Goal: Entertainment & Leisure: Consume media (video, audio)

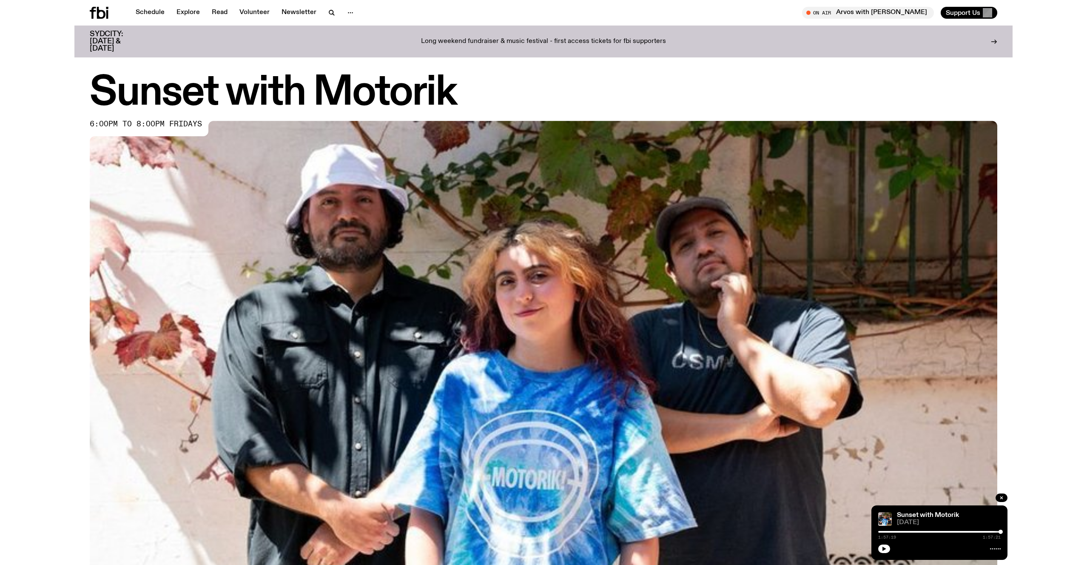
scroll to position [291, 0]
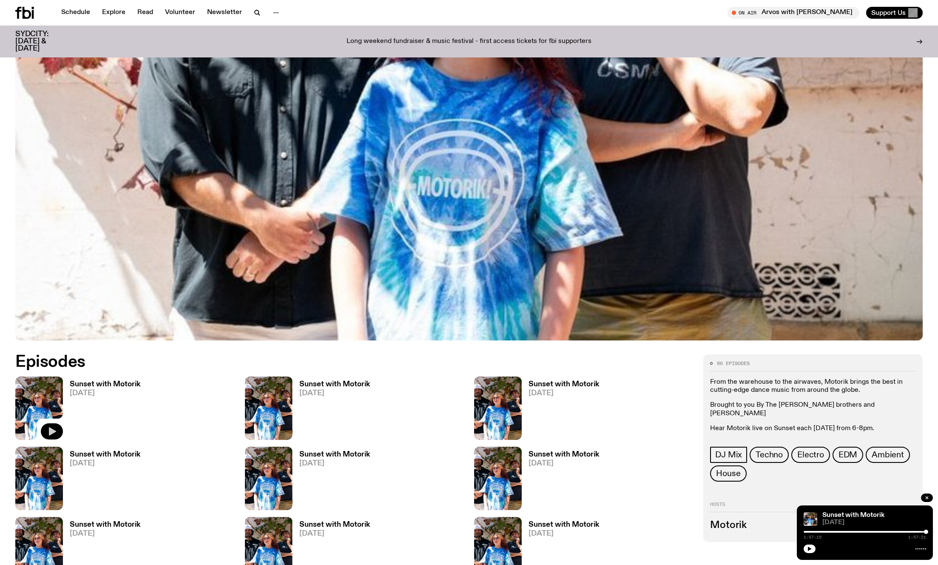
click at [52, 430] on icon "button" at bounding box center [52, 431] width 7 height 9
click at [911, 532] on div "1:57:20 1:57:22" at bounding box center [865, 534] width 122 height 10
click at [907, 532] on div at bounding box center [865, 532] width 122 height 2
click at [898, 531] on div at bounding box center [845, 532] width 122 height 2
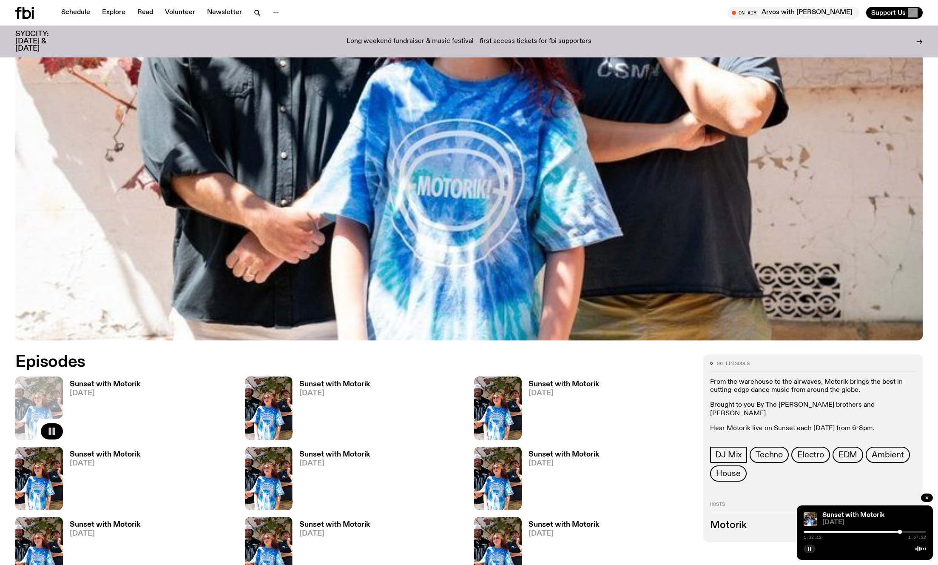
click at [894, 532] on div at bounding box center [838, 532] width 122 height 2
click at [885, 532] on div at bounding box center [833, 532] width 122 height 2
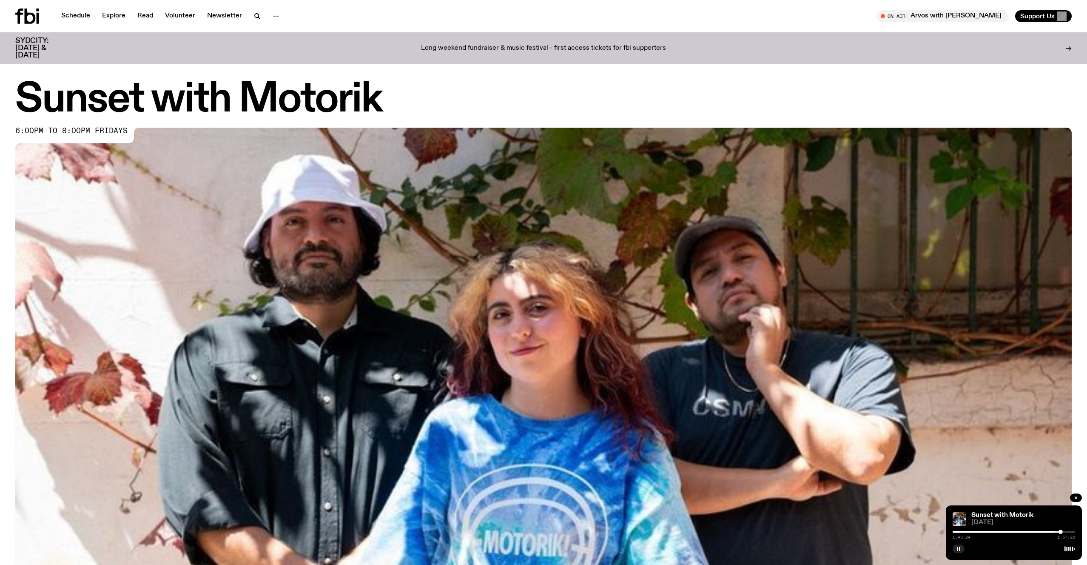
scroll to position [2, 0]
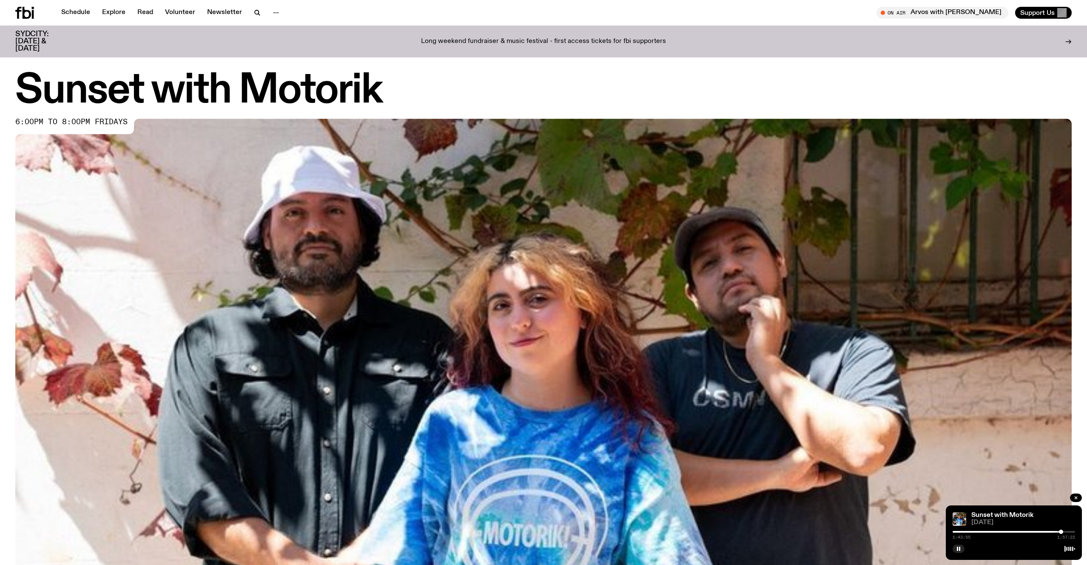
click at [938, 531] on div at bounding box center [1061, 531] width 4 height 4
click at [938, 531] on div at bounding box center [1062, 531] width 4 height 4
click at [938, 531] on div at bounding box center [1063, 531] width 4 height 4
click at [938, 531] on div at bounding box center [1064, 531] width 4 height 4
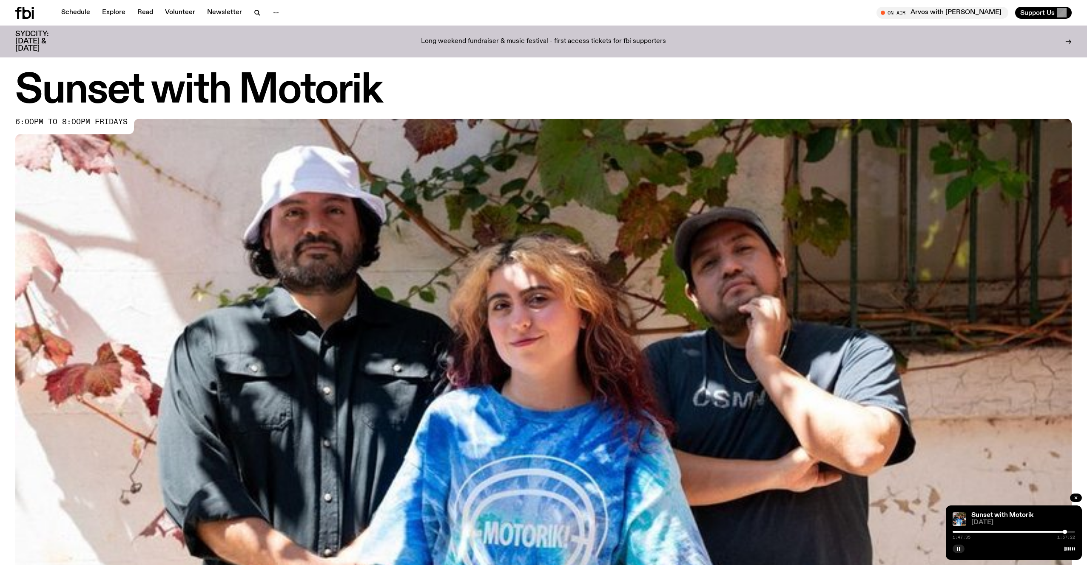
click at [938, 530] on div at bounding box center [1065, 531] width 4 height 4
click at [938, 531] on div at bounding box center [1064, 531] width 4 height 4
click at [938, 532] on div at bounding box center [1070, 531] width 4 height 4
click at [938, 532] on div at bounding box center [1069, 531] width 4 height 4
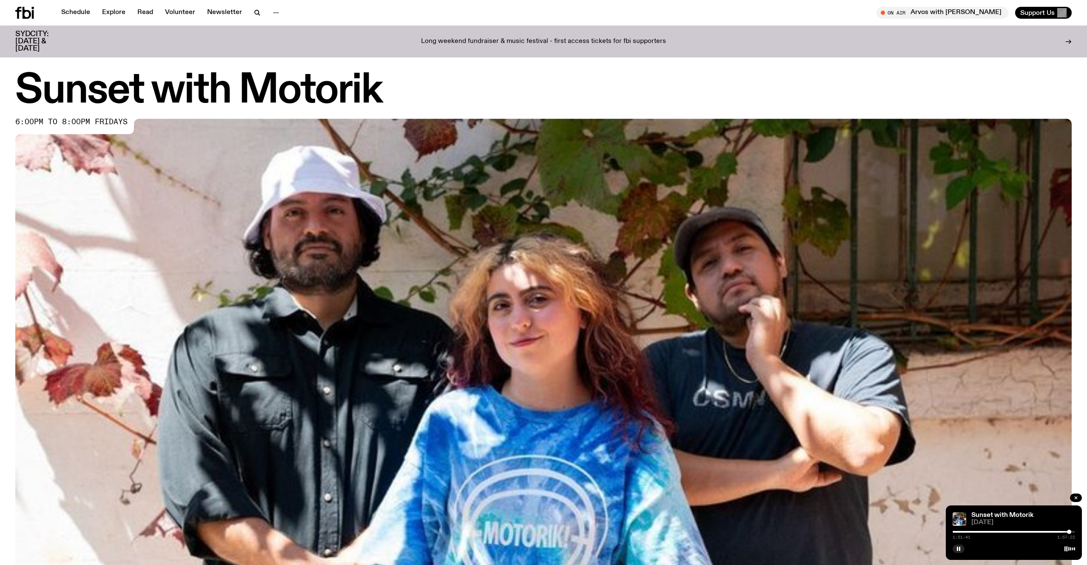
click at [938, 532] on div at bounding box center [1069, 531] width 4 height 4
click at [938, 532] on div at bounding box center [1068, 531] width 4 height 4
click at [938, 532] on div at bounding box center [1067, 531] width 4 height 4
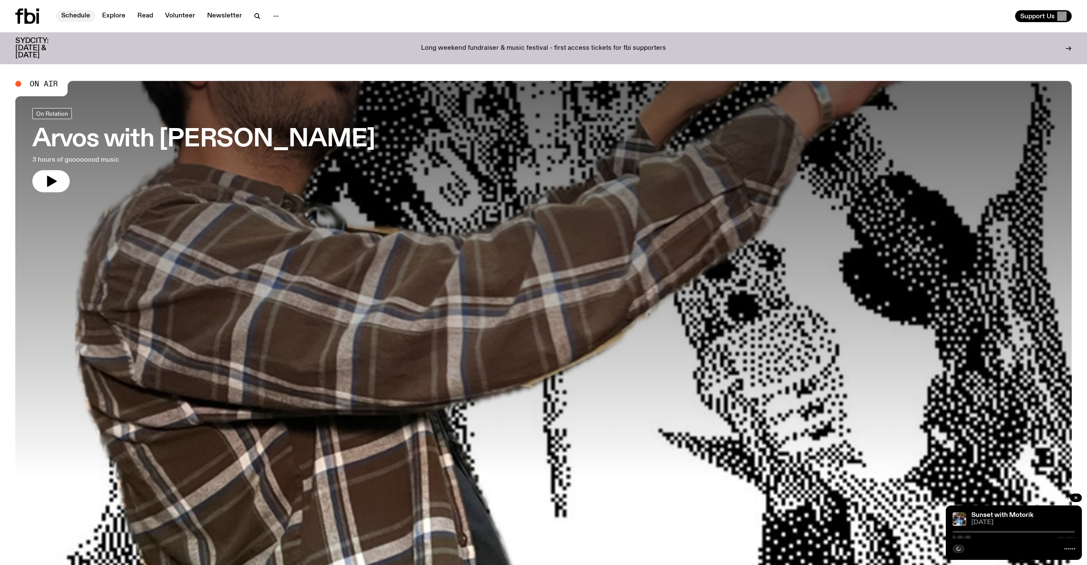
click at [69, 17] on link "Schedule" at bounding box center [75, 16] width 39 height 12
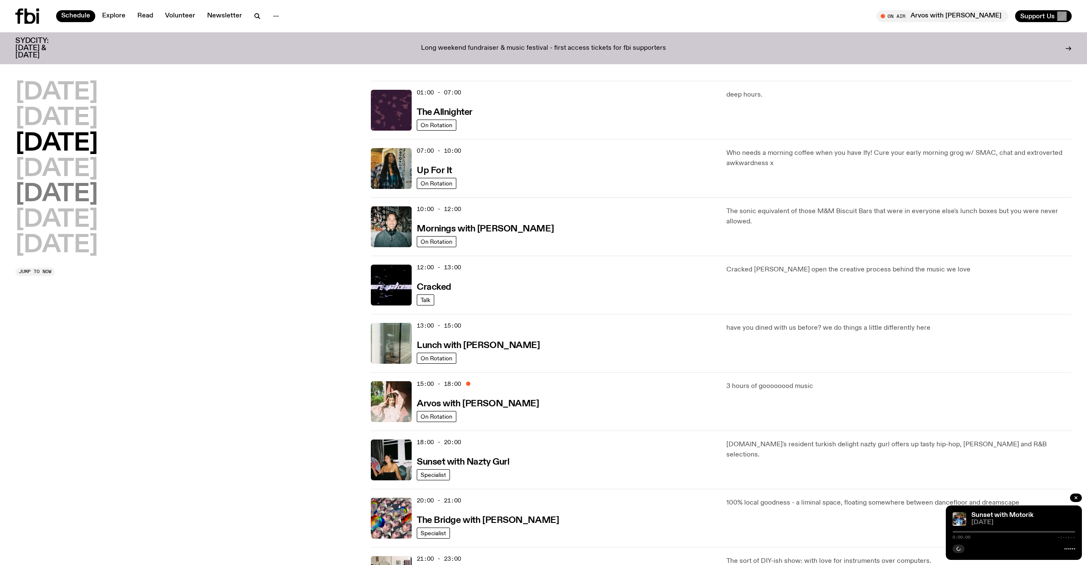
click at [82, 199] on h2 "[DATE]" at bounding box center [56, 194] width 83 height 24
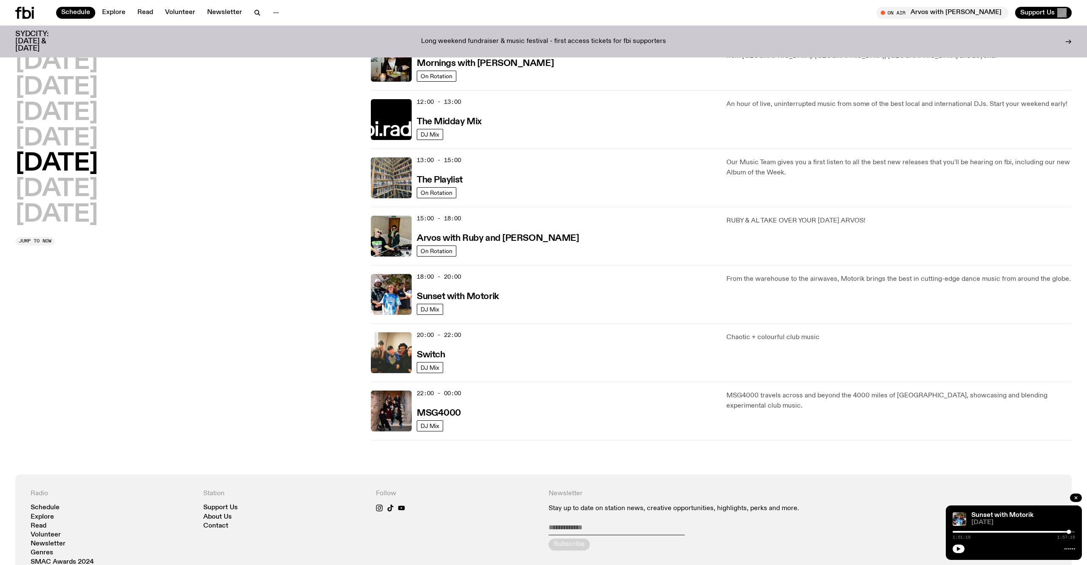
scroll to position [212, 0]
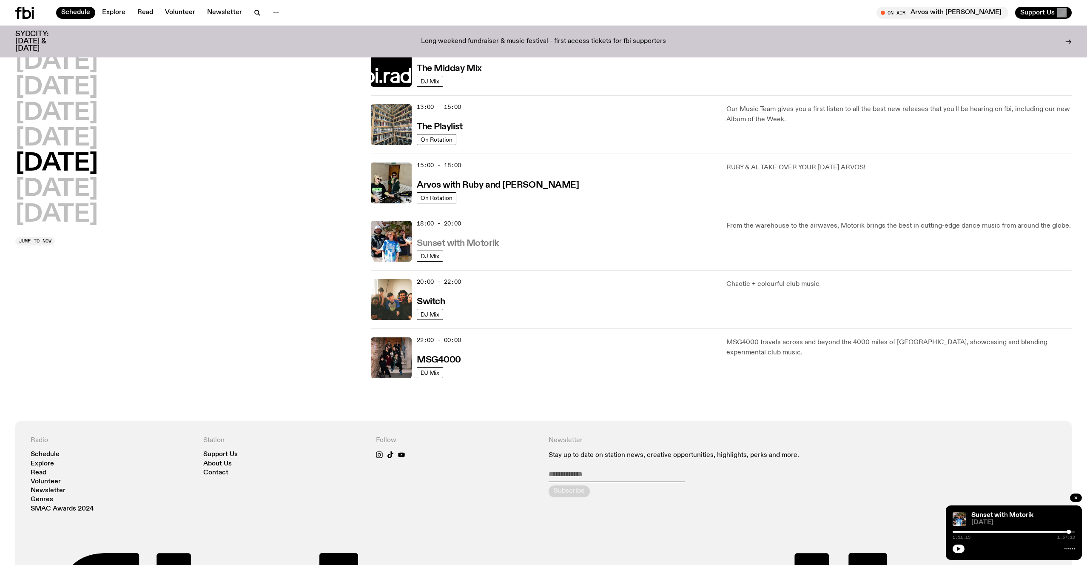
click at [472, 239] on h3 "Sunset with Motorik" at bounding box center [458, 243] width 82 height 9
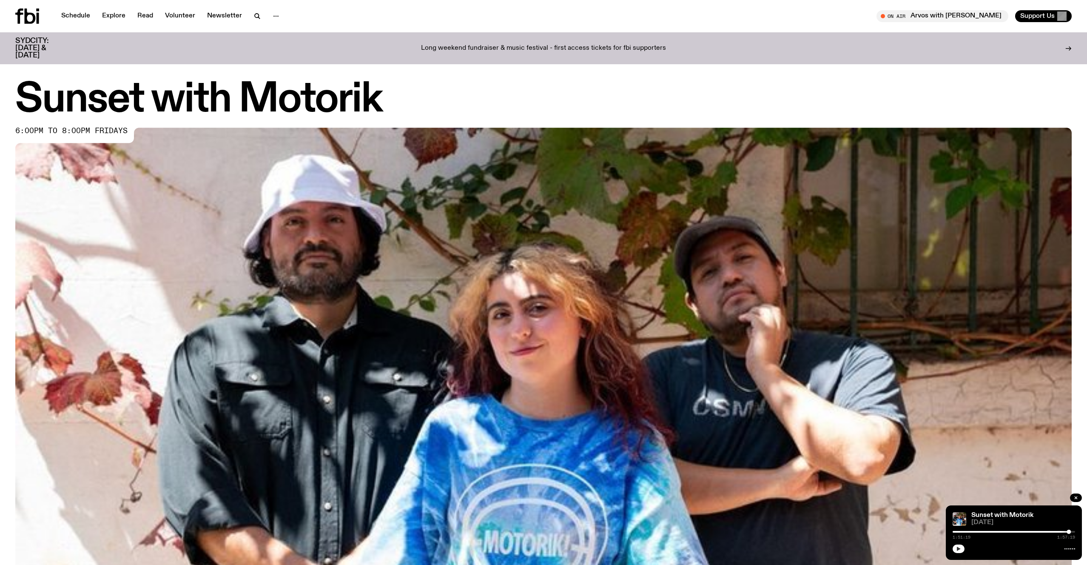
click at [957, 551] on button "button" at bounding box center [959, 548] width 12 height 9
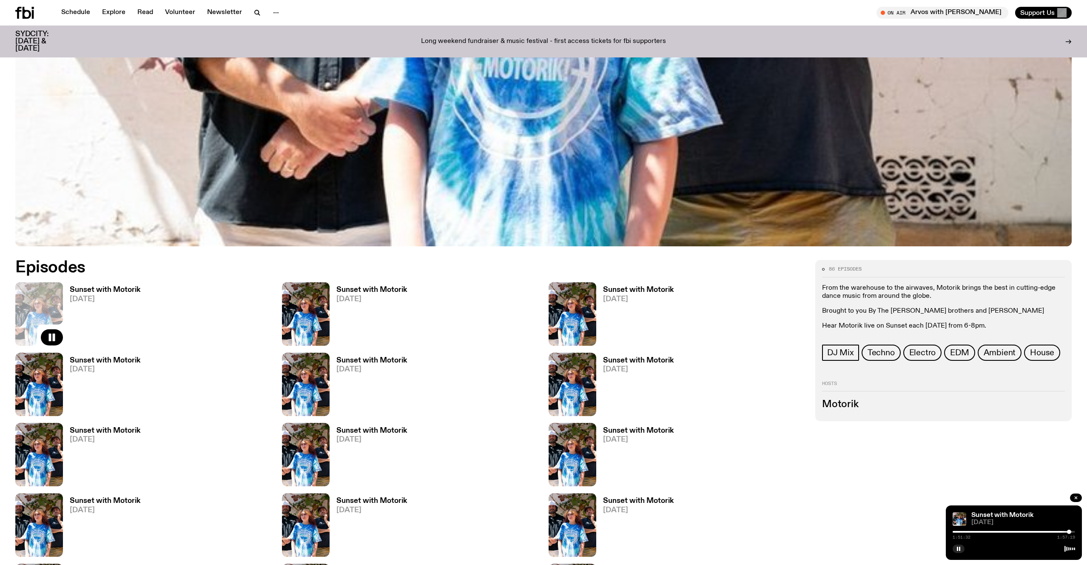
scroll to position [443, 0]
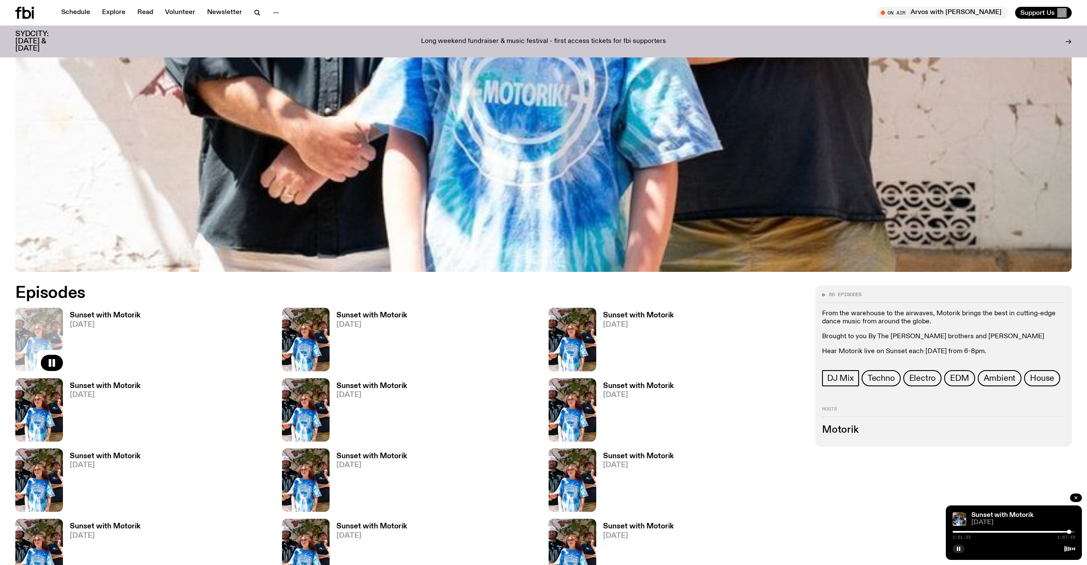
click at [99, 312] on h3 "Sunset with Motorik" at bounding box center [105, 315] width 71 height 7
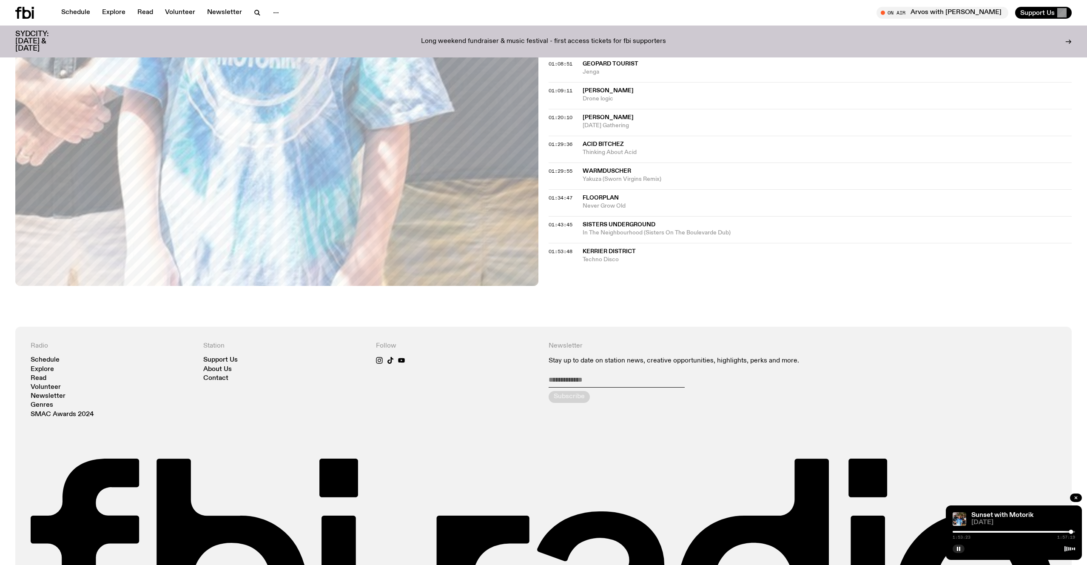
scroll to position [572, 0]
